Goal: Information Seeking & Learning: Find specific fact

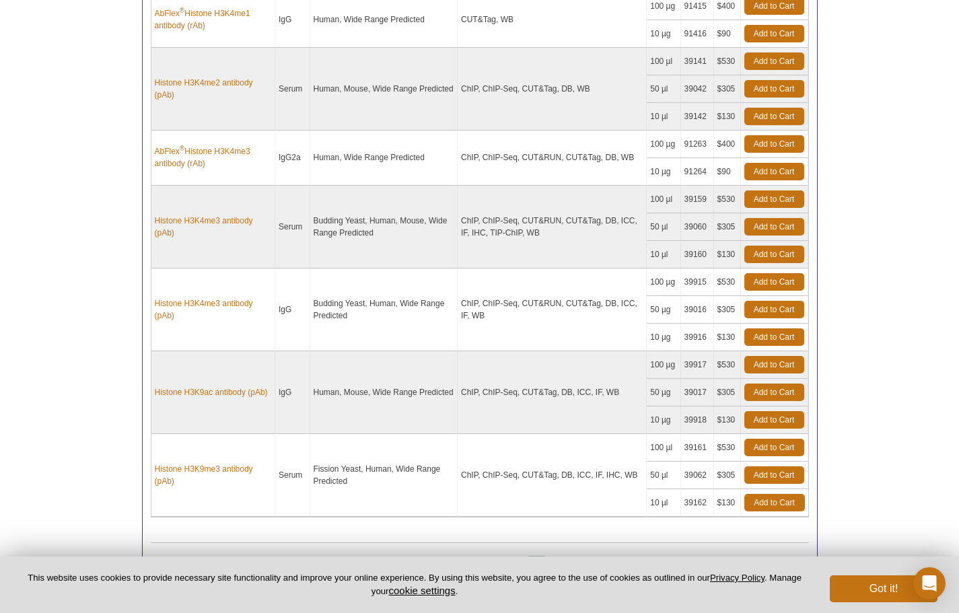
scroll to position [1041, 0]
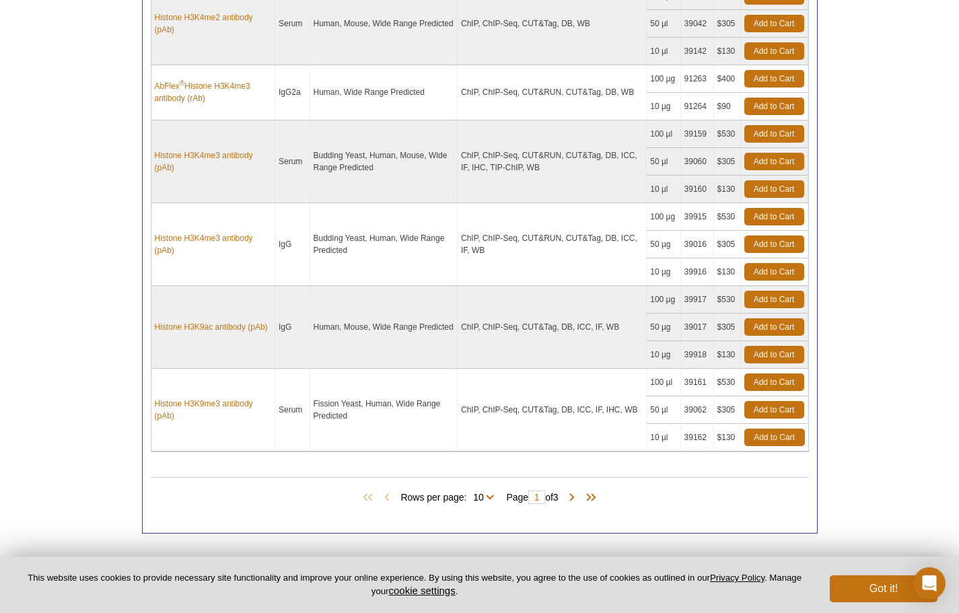
click at [696, 355] on td "39918" at bounding box center [697, 355] width 33 height 28
copy td "39918"
click at [485, 494] on select "10 25 All" at bounding box center [478, 500] width 24 height 12
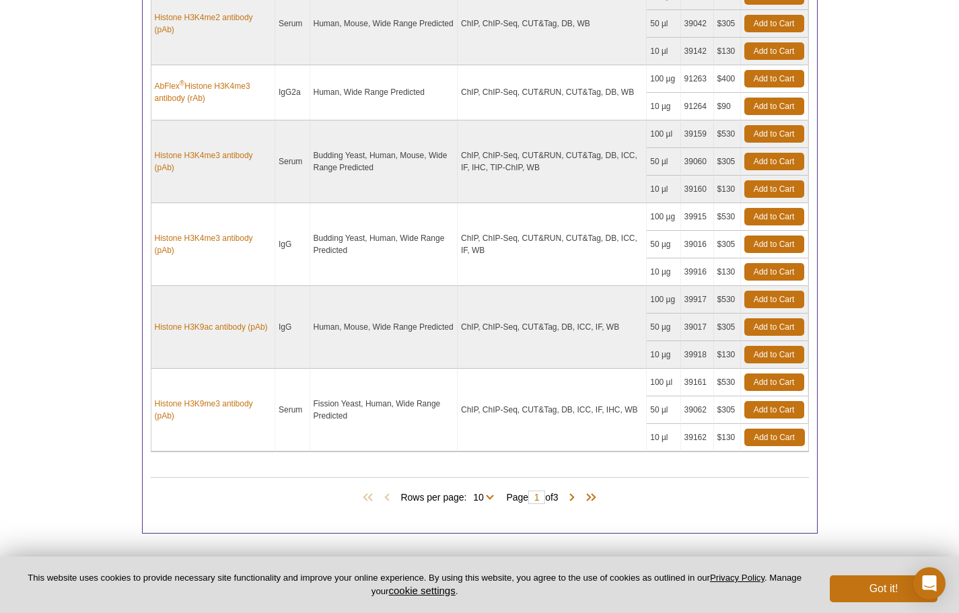
click at [489, 499] on span "Rows per page: 10 25 All 10" at bounding box center [449, 496] width 99 height 13
click at [487, 494] on select "10 25 All" at bounding box center [478, 500] width 24 height 12
select select "28"
click at [469, 494] on select "10 25 All" at bounding box center [478, 500] width 24 height 12
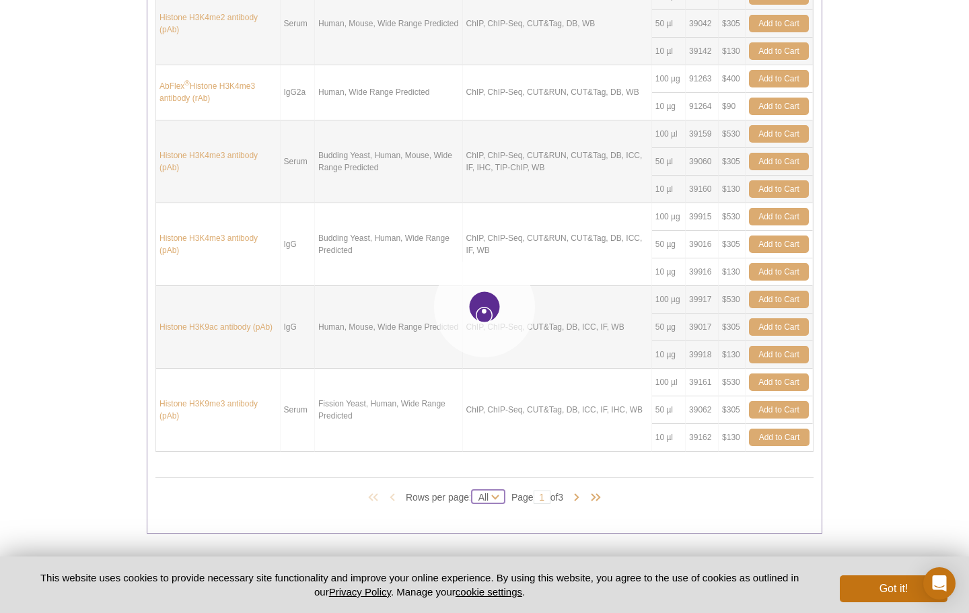
select select "28"
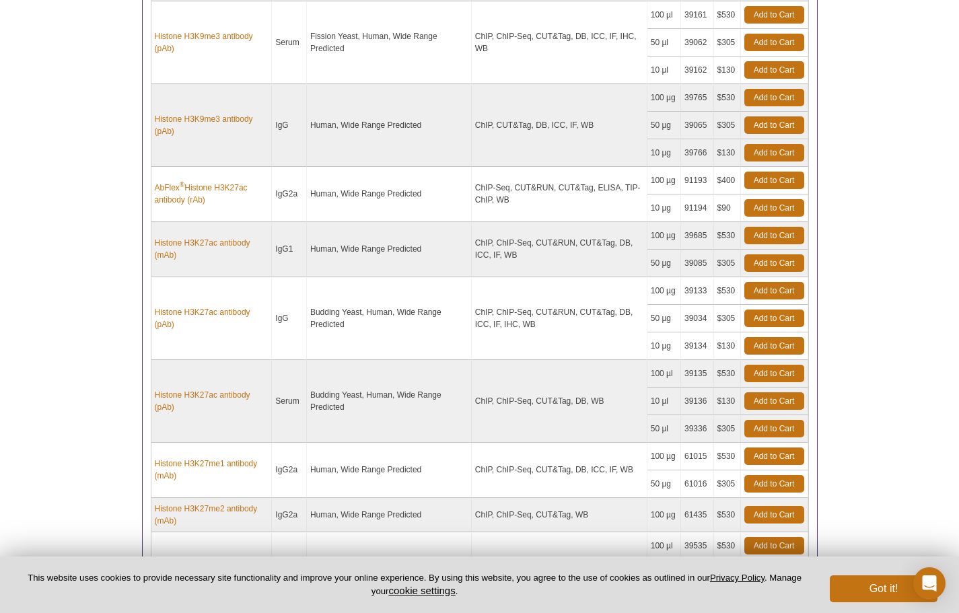
scroll to position [1426, 0]
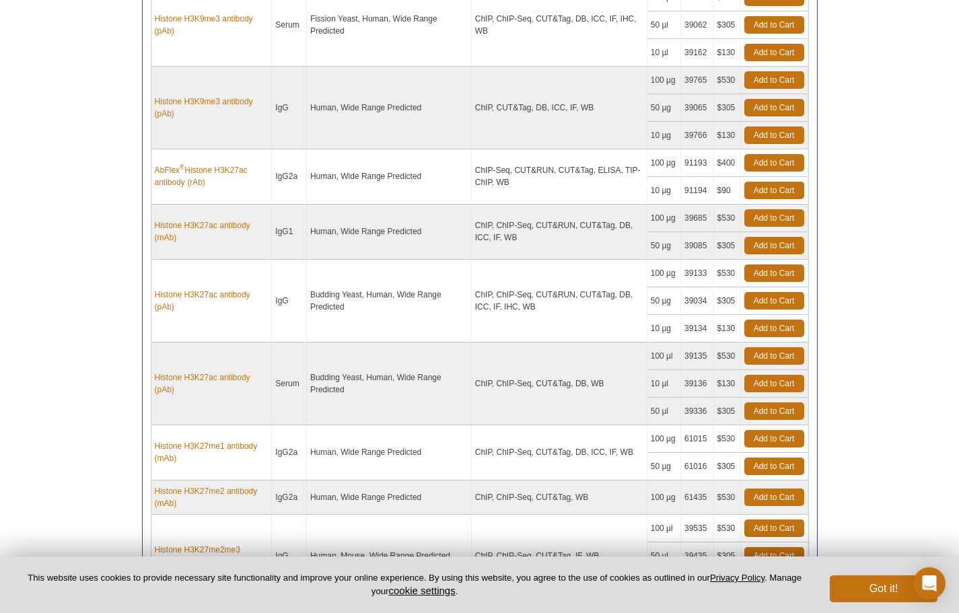
click at [701, 383] on td "39136" at bounding box center [697, 384] width 33 height 28
copy td "39136"
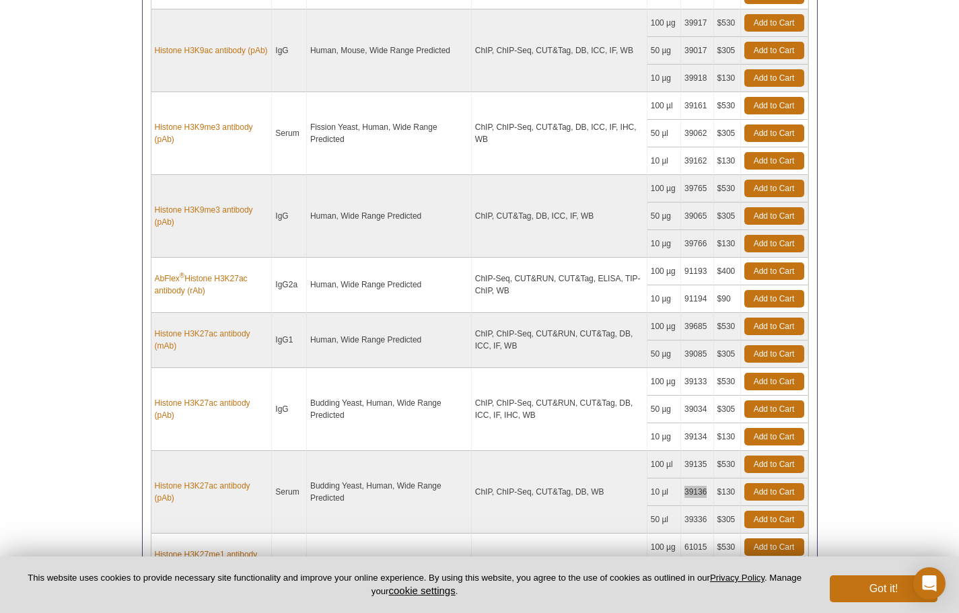
scroll to position [1308, 0]
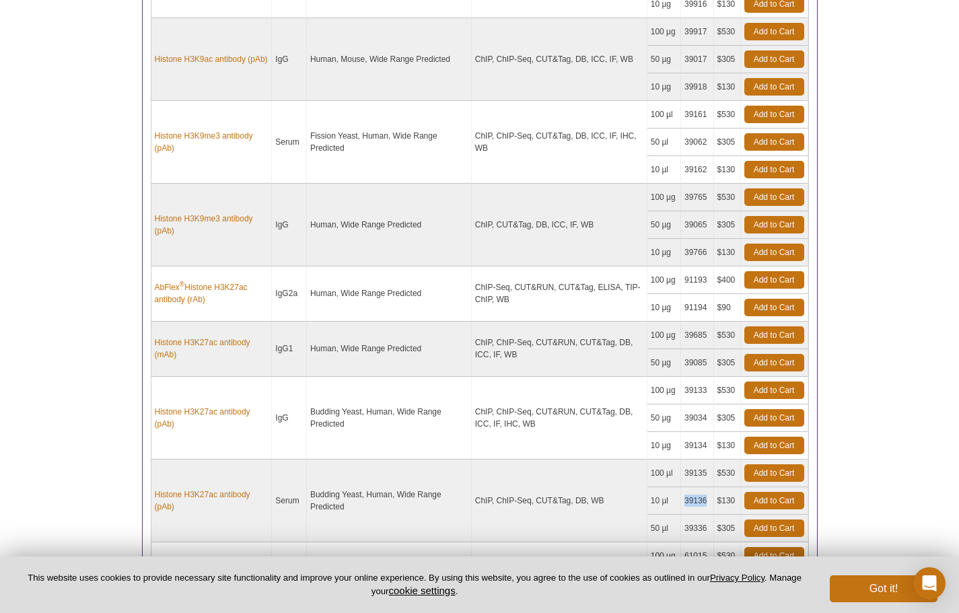
click at [699, 308] on td "91194" at bounding box center [697, 308] width 33 height 28
copy td "91194"
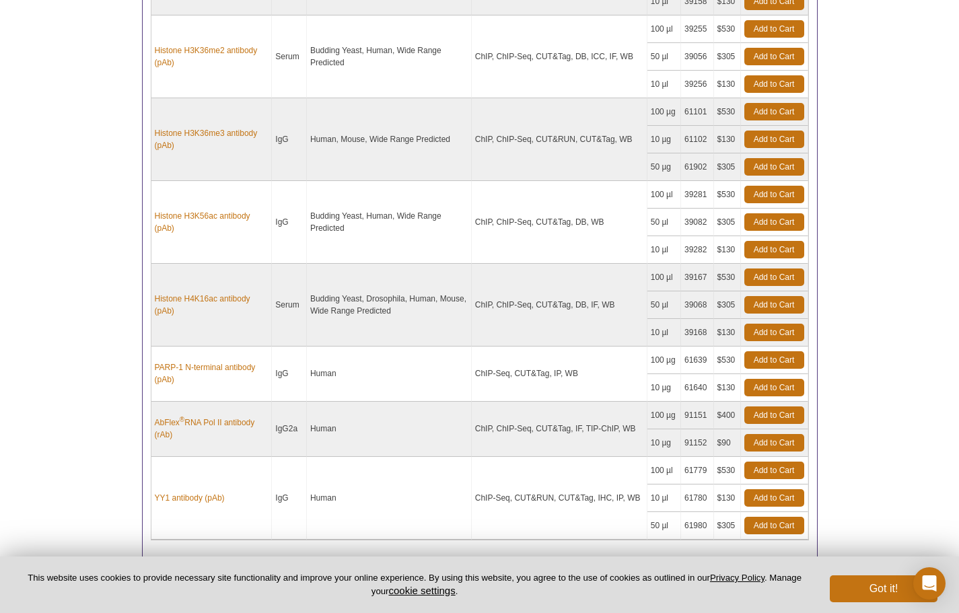
scroll to position [2357, 0]
